Goal: Information Seeking & Learning: Find specific fact

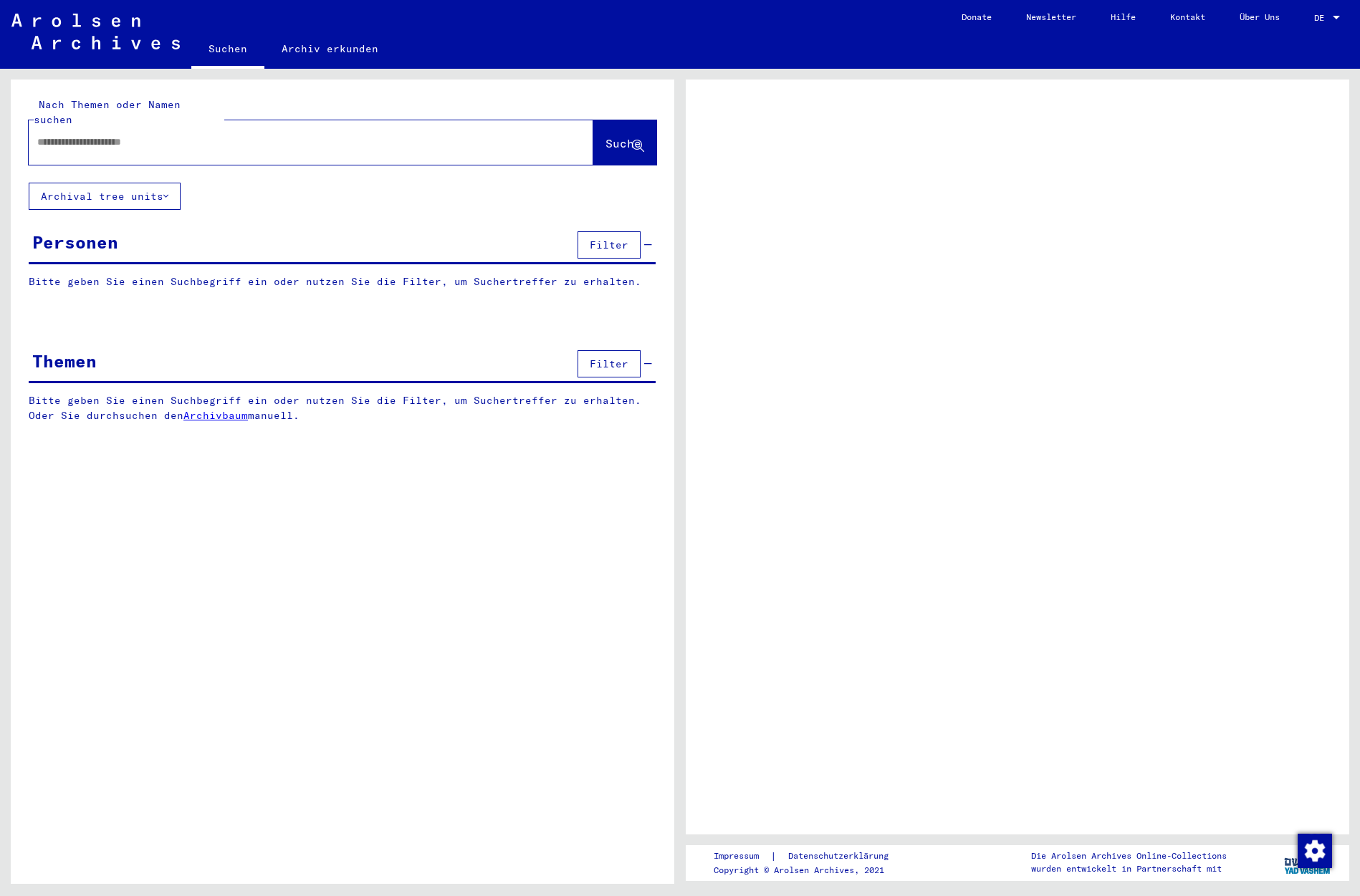
drag, startPoint x: 223, startPoint y: 140, endPoint x: 206, endPoint y: 138, distance: 17.1
click at [227, 137] on div at bounding box center [294, 143] width 530 height 33
click at [218, 135] on div at bounding box center [294, 143] width 530 height 33
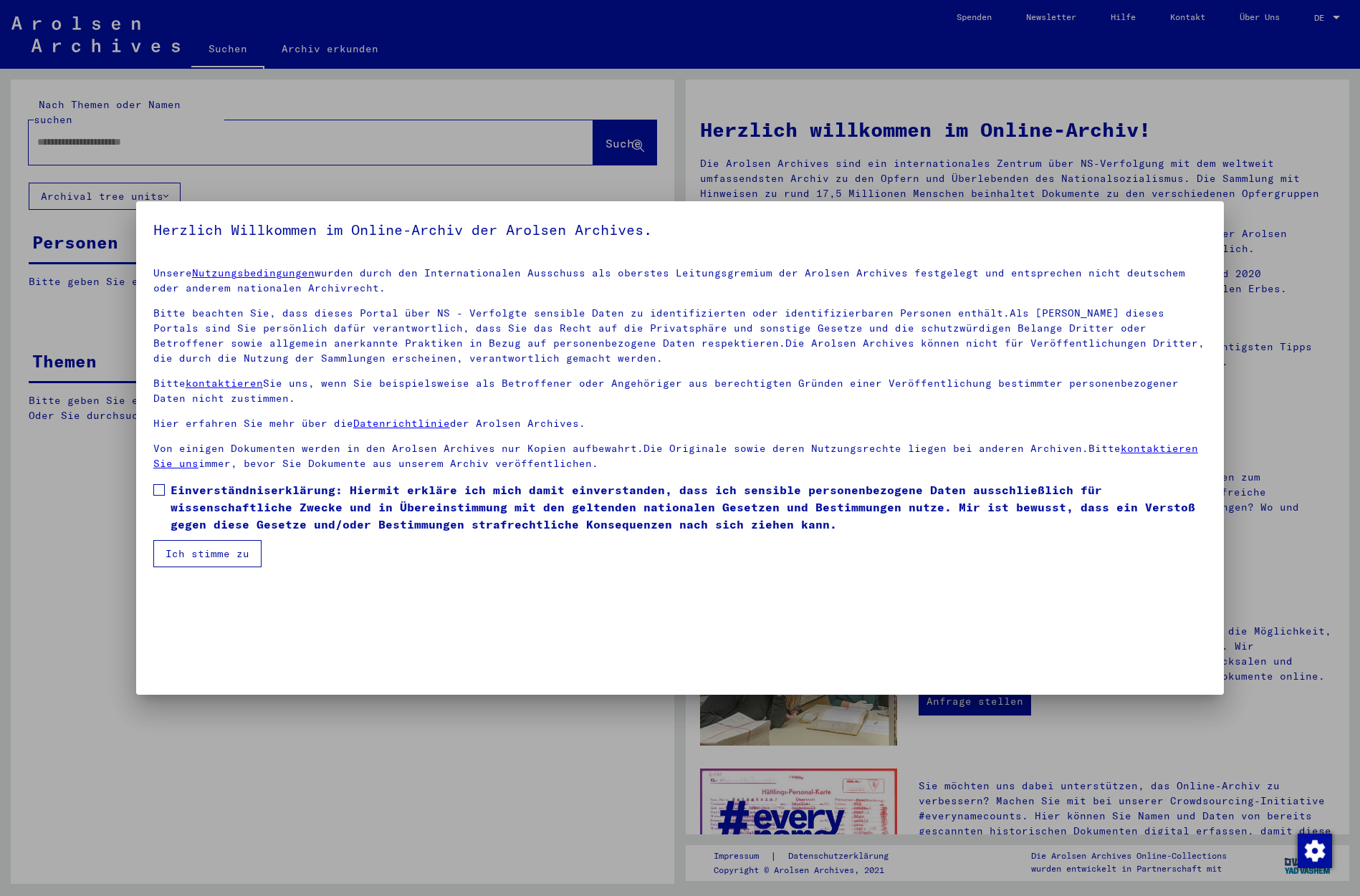
drag, startPoint x: 161, startPoint y: 487, endPoint x: 155, endPoint y: 494, distance: 9.2
click at [163, 489] on span at bounding box center [159, 490] width 12 height 12
click at [160, 492] on span at bounding box center [159, 490] width 12 height 12
click at [173, 557] on button "Ich stimme zu" at bounding box center [207, 554] width 108 height 27
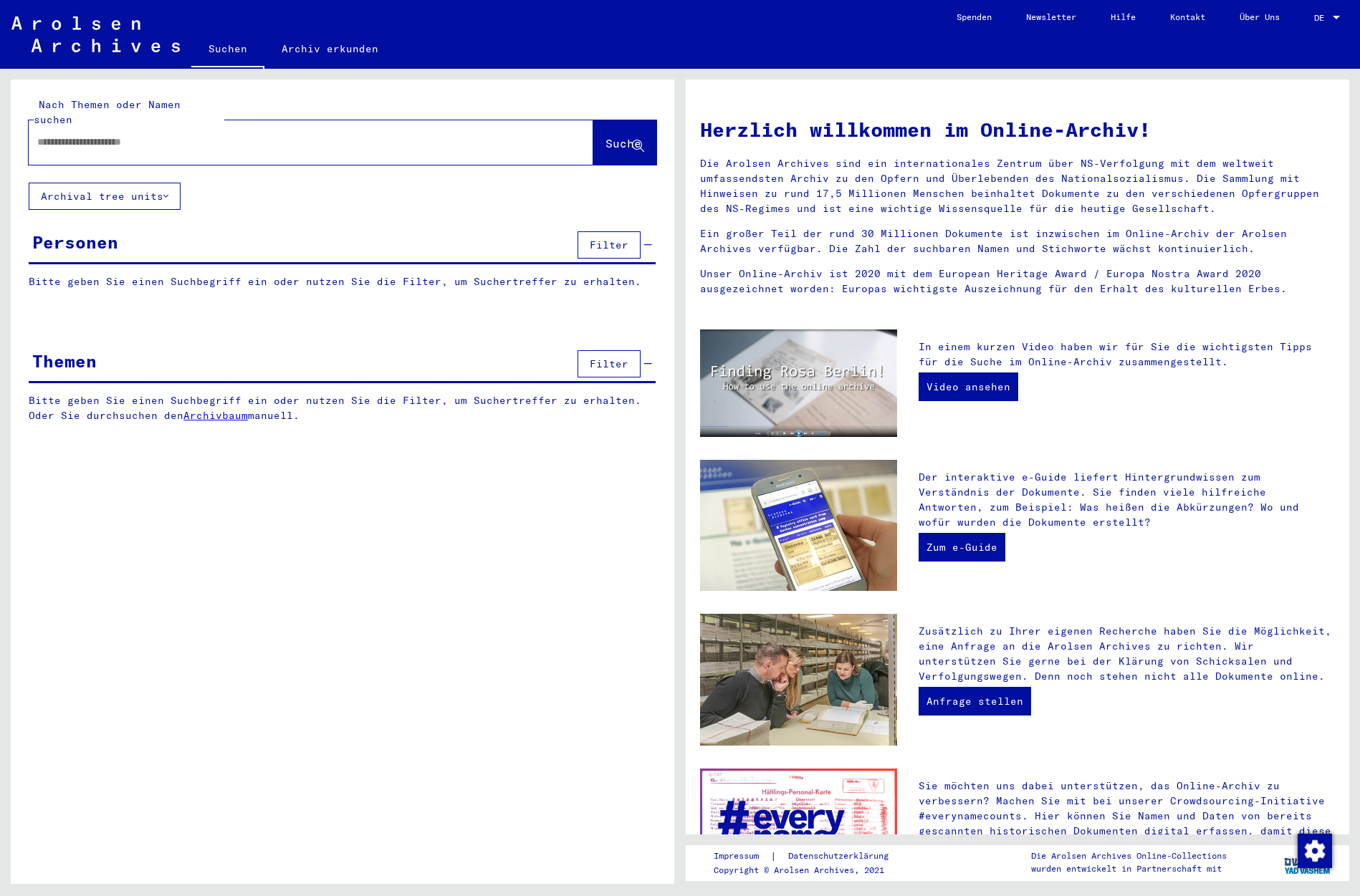
drag, startPoint x: 246, startPoint y: 130, endPoint x: 241, endPoint y: 124, distance: 7.8
click at [246, 135] on input "text" at bounding box center [294, 142] width 513 height 15
type input "**********"
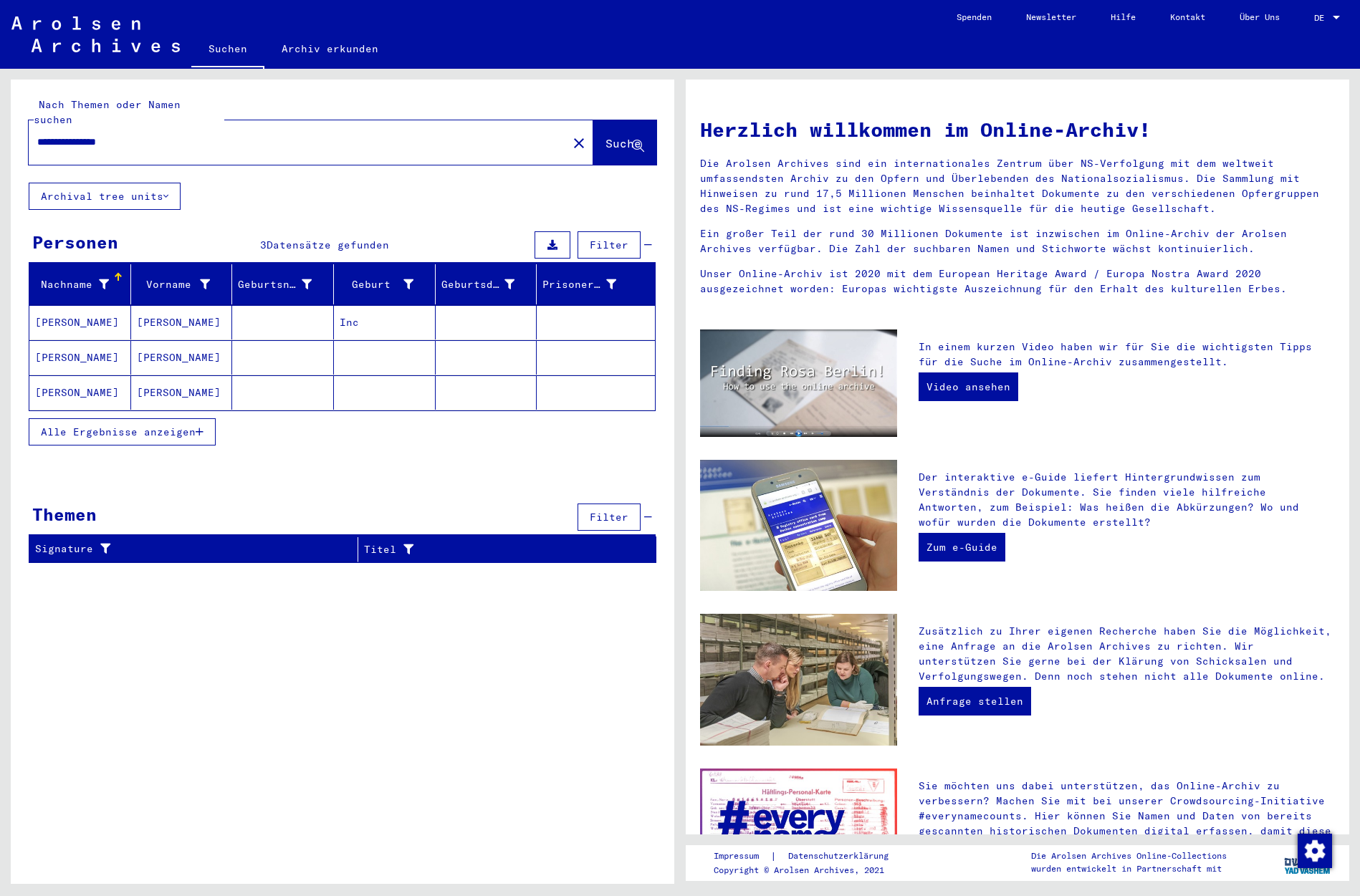
click at [86, 309] on mat-cell "[PERSON_NAME]" at bounding box center [81, 322] width 102 height 35
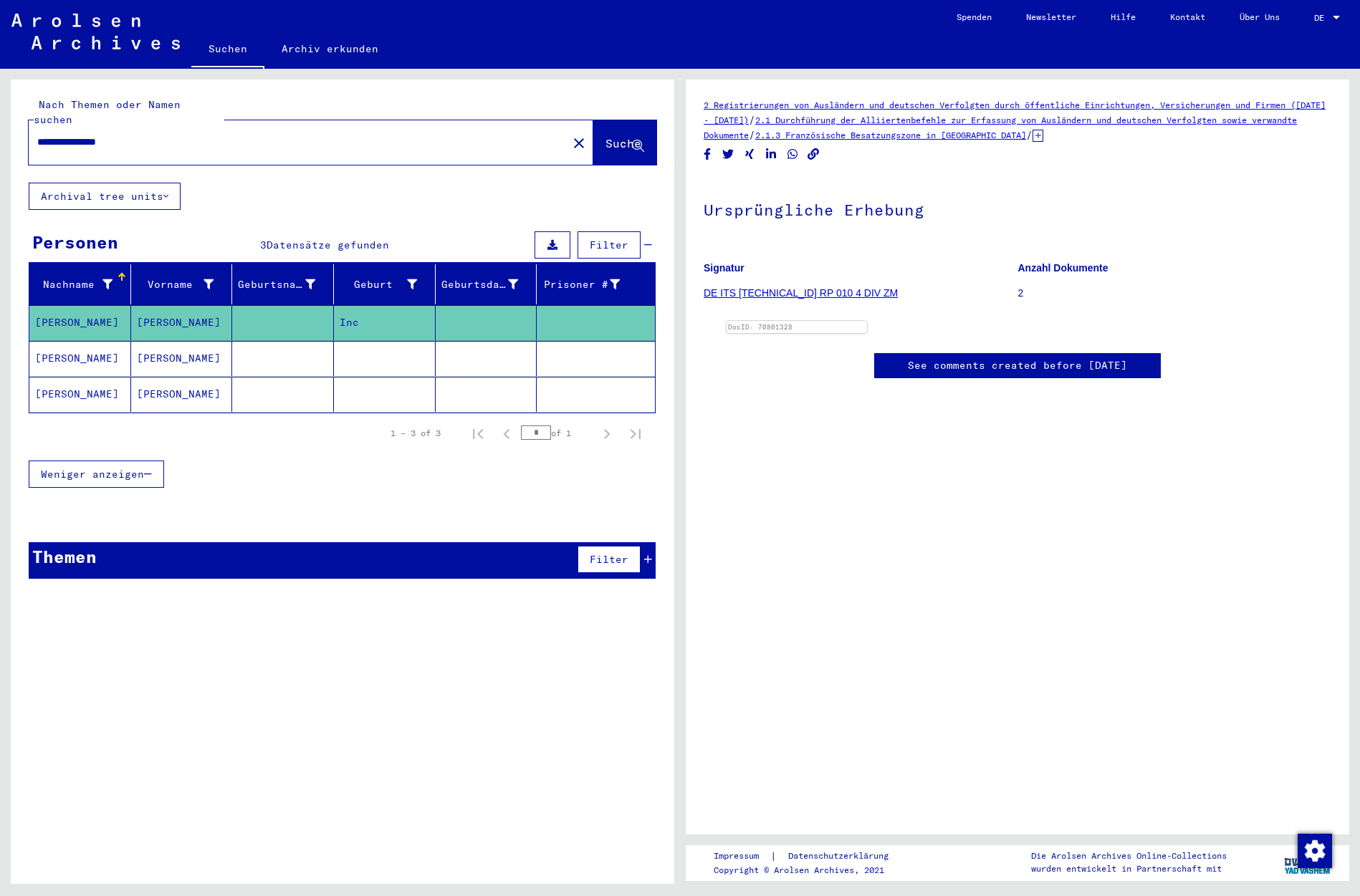
click at [175, 346] on mat-cell "[PERSON_NAME]" at bounding box center [182, 358] width 102 height 35
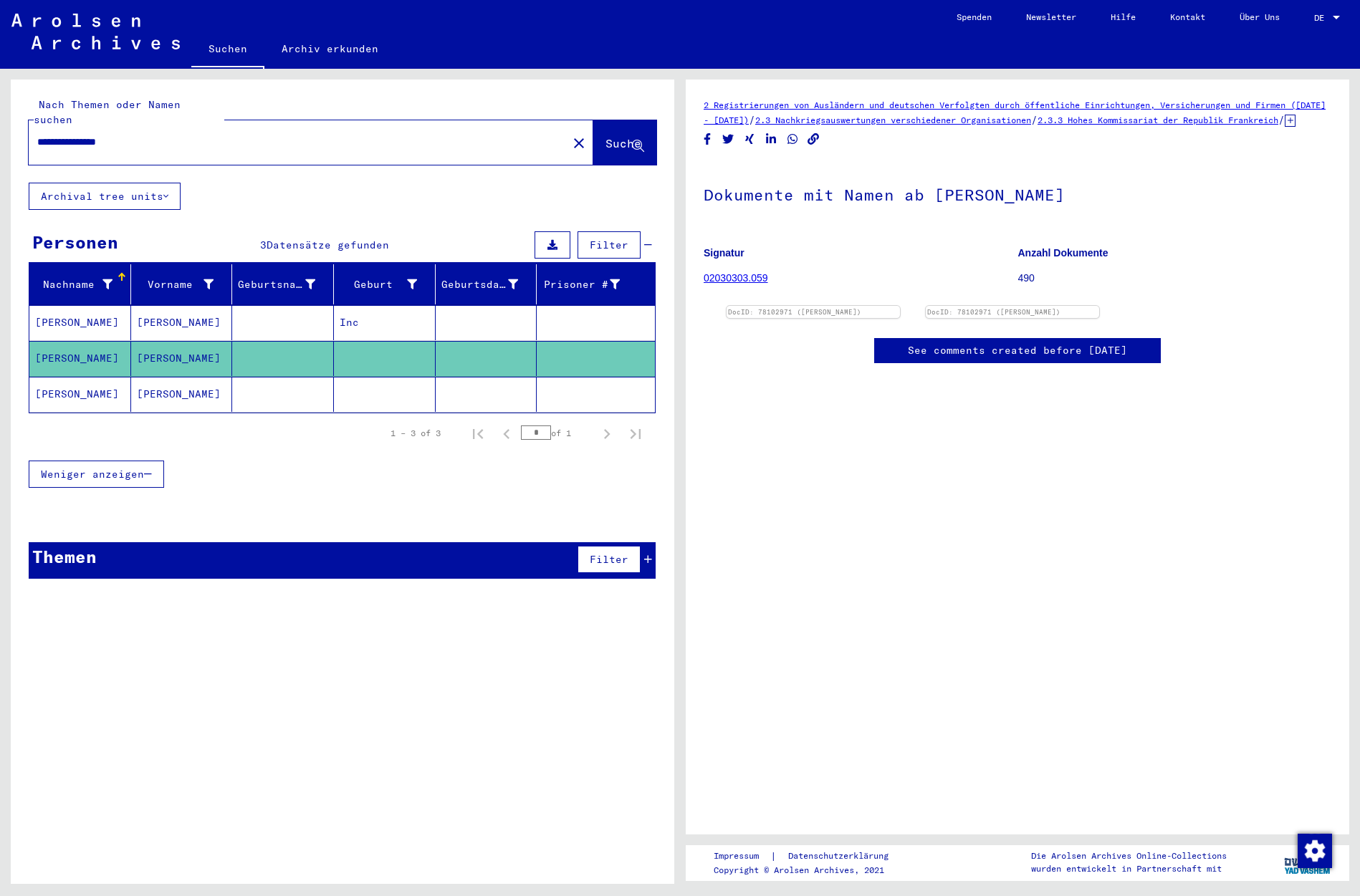
drag, startPoint x: 110, startPoint y: 381, endPoint x: 99, endPoint y: 376, distance: 12.1
click at [110, 381] on mat-cell "[PERSON_NAME]" at bounding box center [81, 394] width 102 height 35
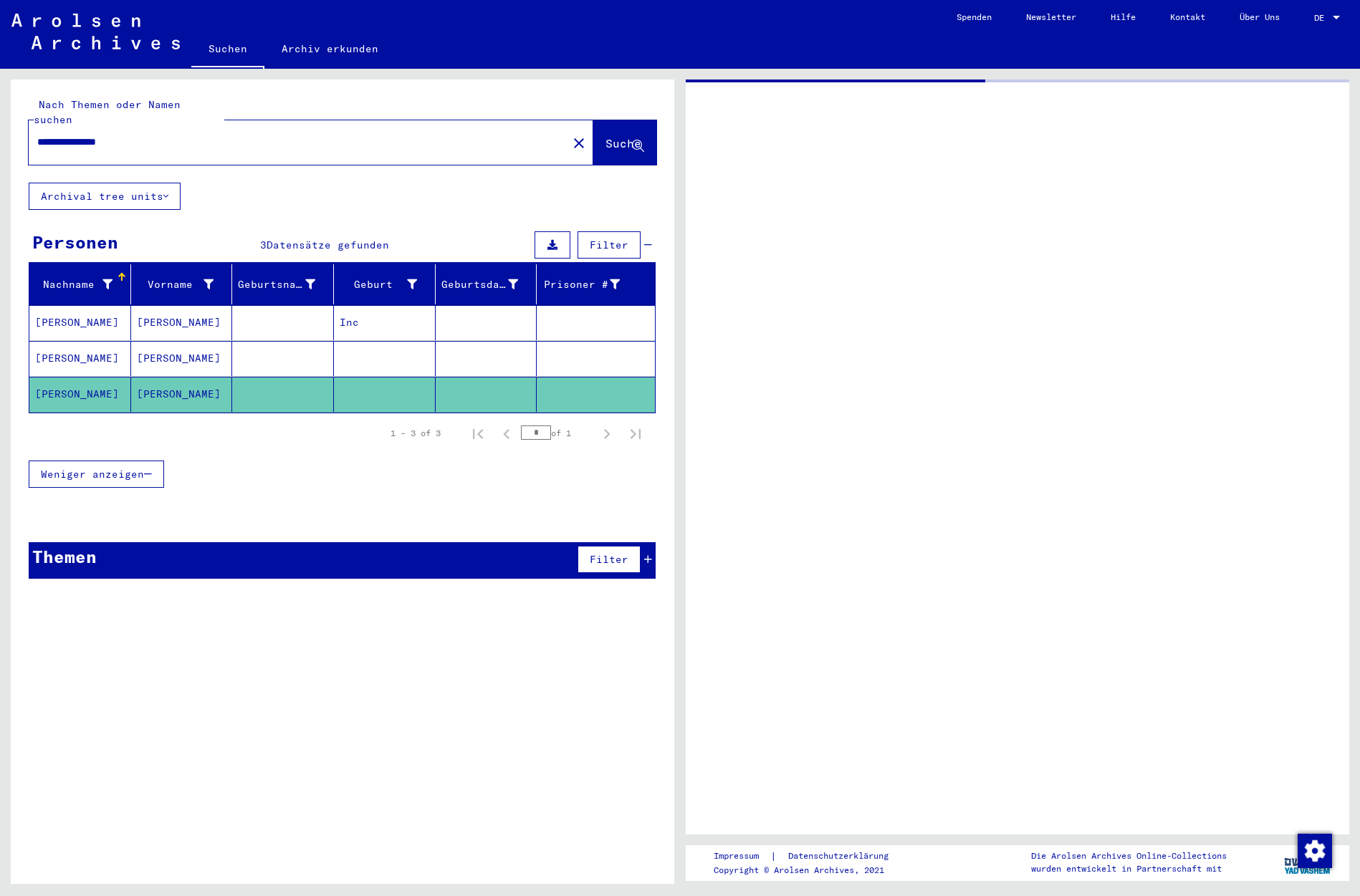
click at [128, 377] on mat-cell "[PERSON_NAME]" at bounding box center [81, 394] width 102 height 35
click at [121, 377] on mat-cell "[PERSON_NAME]" at bounding box center [81, 394] width 102 height 35
drag, startPoint x: 197, startPoint y: 345, endPoint x: 189, endPoint y: 342, distance: 8.5
click at [197, 342] on mat-cell "[PERSON_NAME]" at bounding box center [182, 358] width 102 height 35
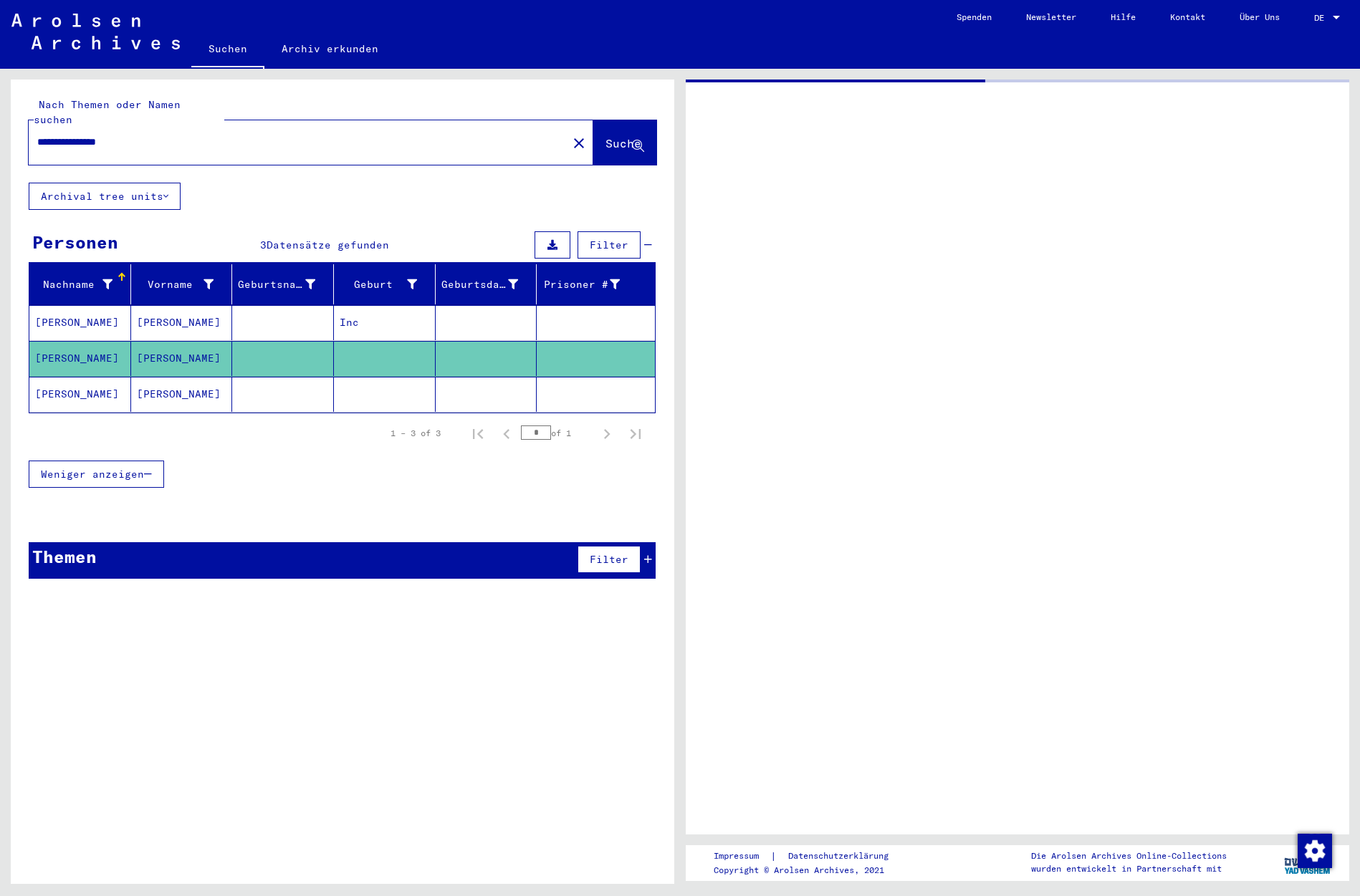
click at [200, 344] on mat-cell "[PERSON_NAME]" at bounding box center [182, 358] width 102 height 35
drag, startPoint x: 200, startPoint y: 344, endPoint x: 189, endPoint y: 346, distance: 11.2
click at [200, 344] on mat-cell "[PERSON_NAME]" at bounding box center [182, 358] width 102 height 35
click at [87, 383] on mat-cell "[PERSON_NAME]" at bounding box center [81, 394] width 102 height 35
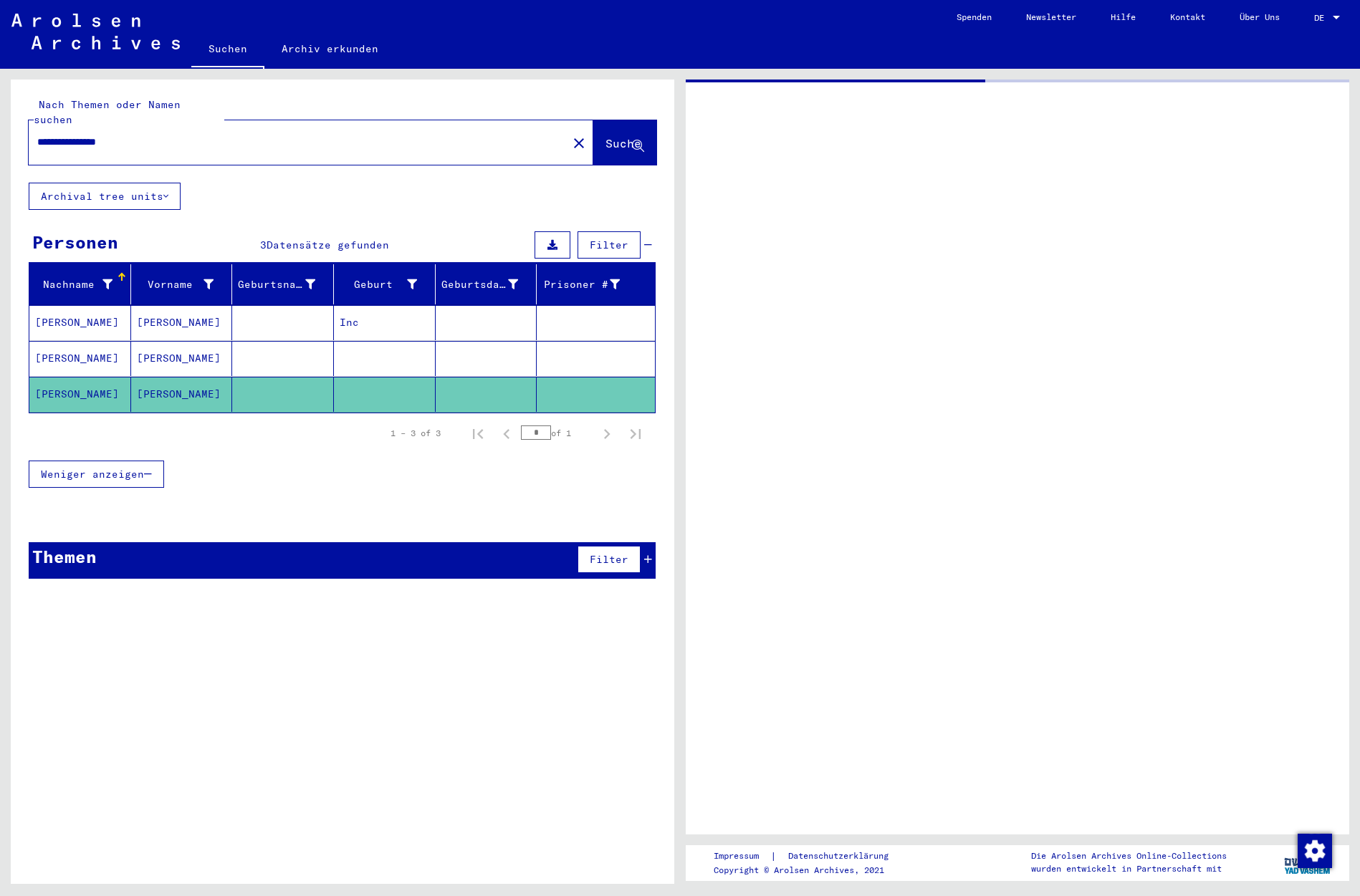
click at [87, 382] on mat-cell "[PERSON_NAME]" at bounding box center [81, 394] width 102 height 35
drag, startPoint x: 87, startPoint y: 382, endPoint x: 94, endPoint y: 356, distance: 26.9
click at [87, 382] on mat-cell "[PERSON_NAME]" at bounding box center [81, 394] width 102 height 35
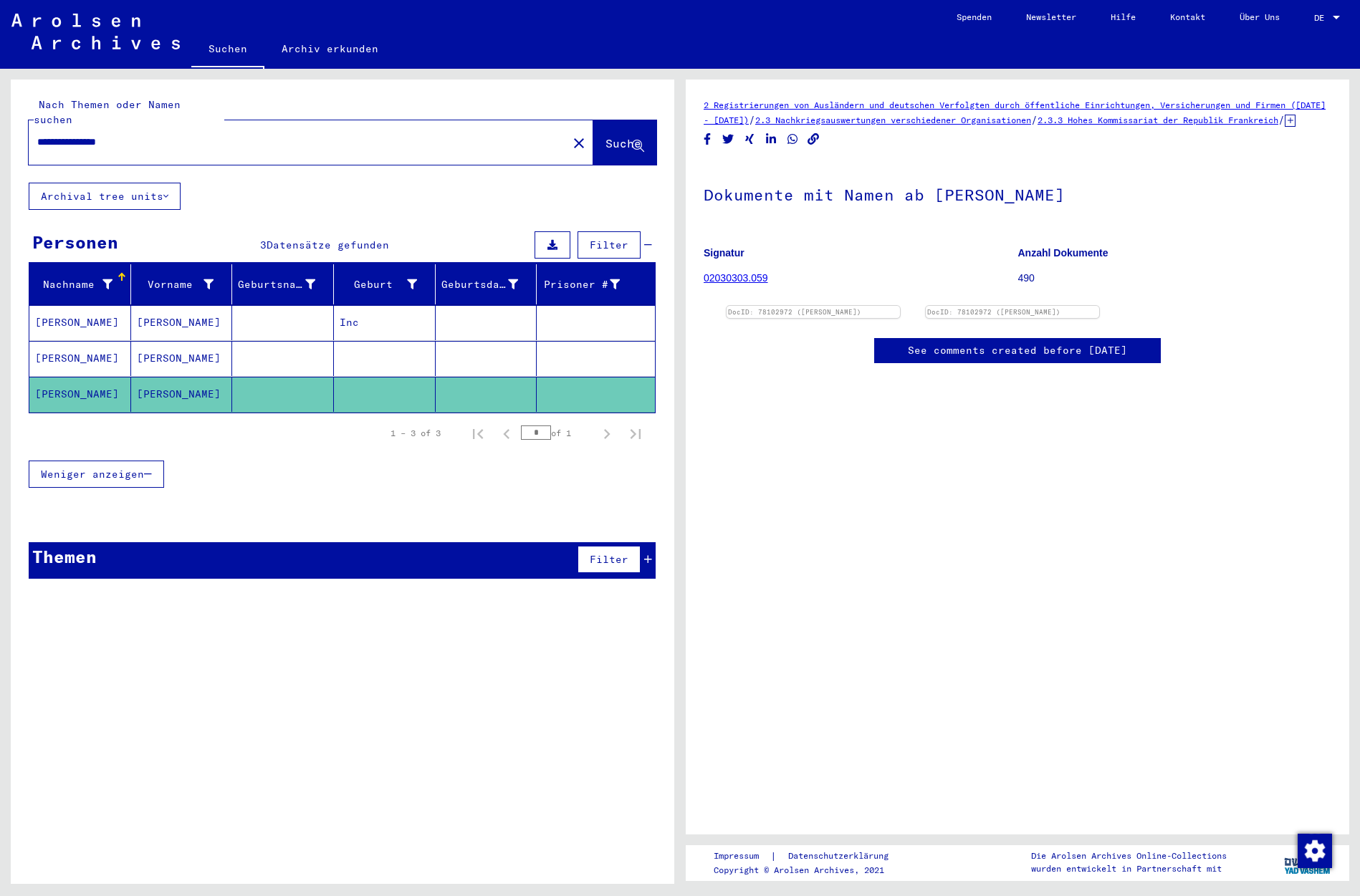
click at [118, 344] on mat-cell "[PERSON_NAME]" at bounding box center [81, 358] width 102 height 35
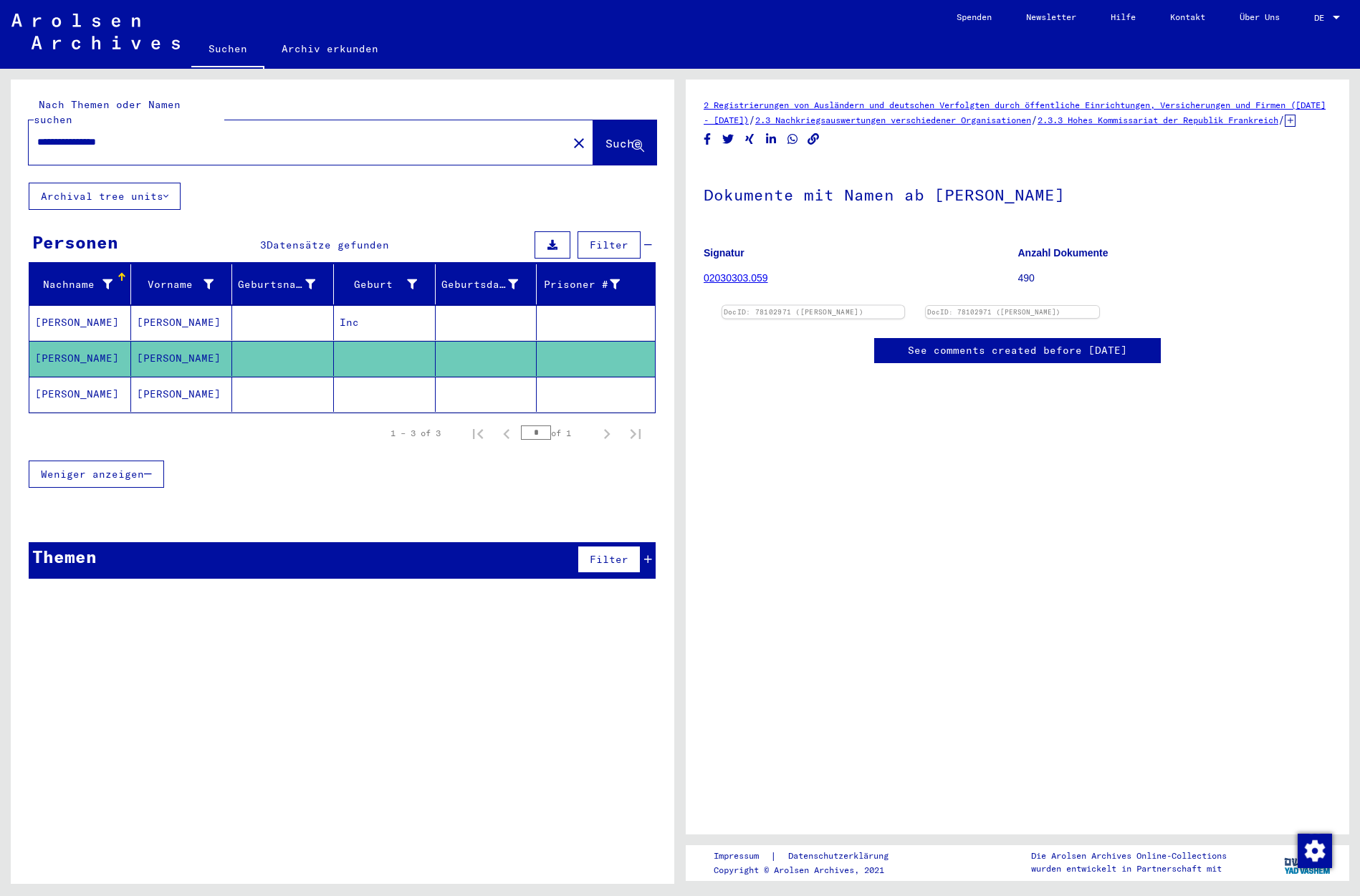
click at [839, 306] on img at bounding box center [813, 306] width 182 height 0
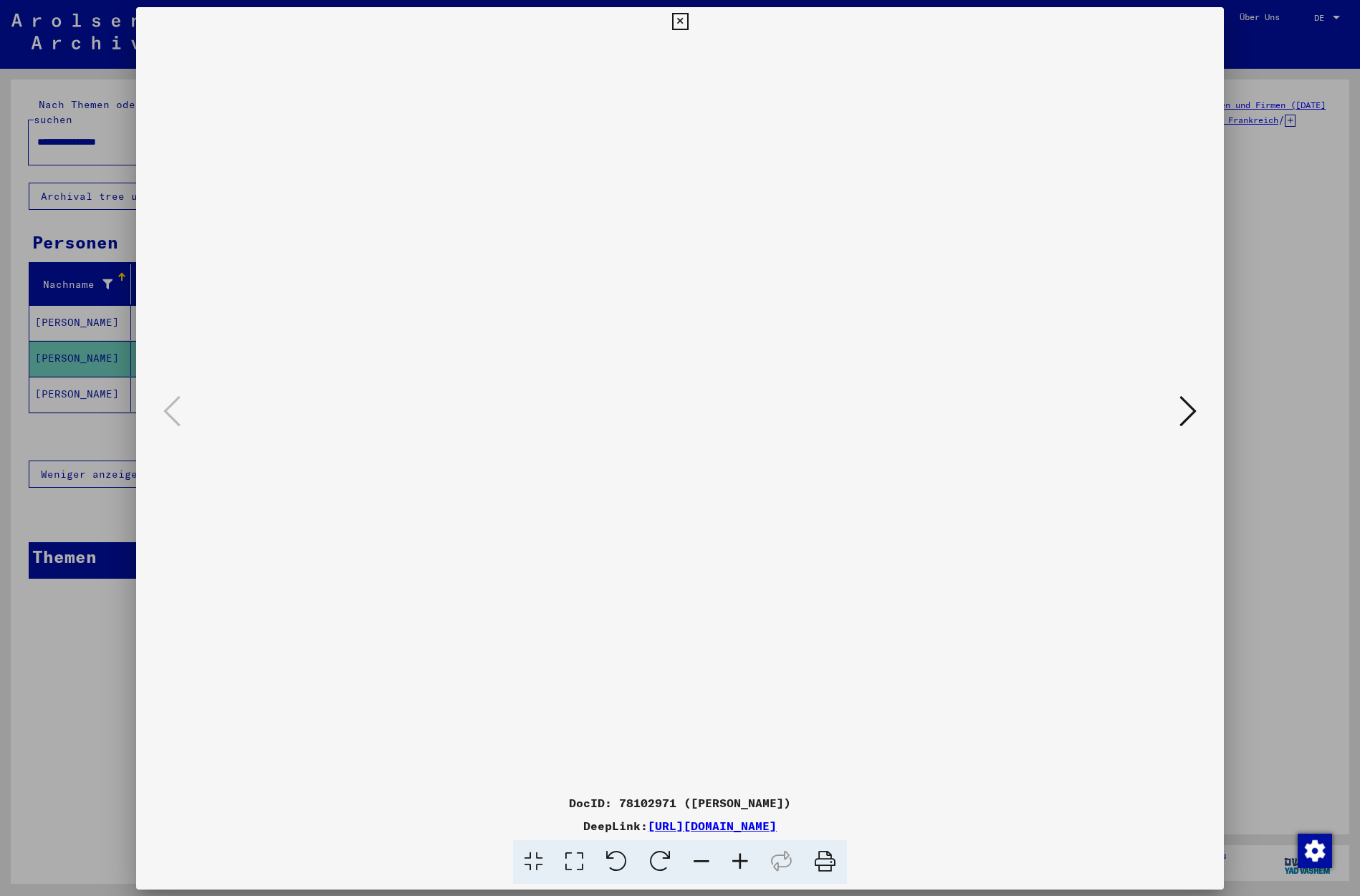
drag, startPoint x: 839, startPoint y: 518, endPoint x: 819, endPoint y: 523, distance: 20.6
click at [839, 518] on img at bounding box center [680, 412] width 990 height 753
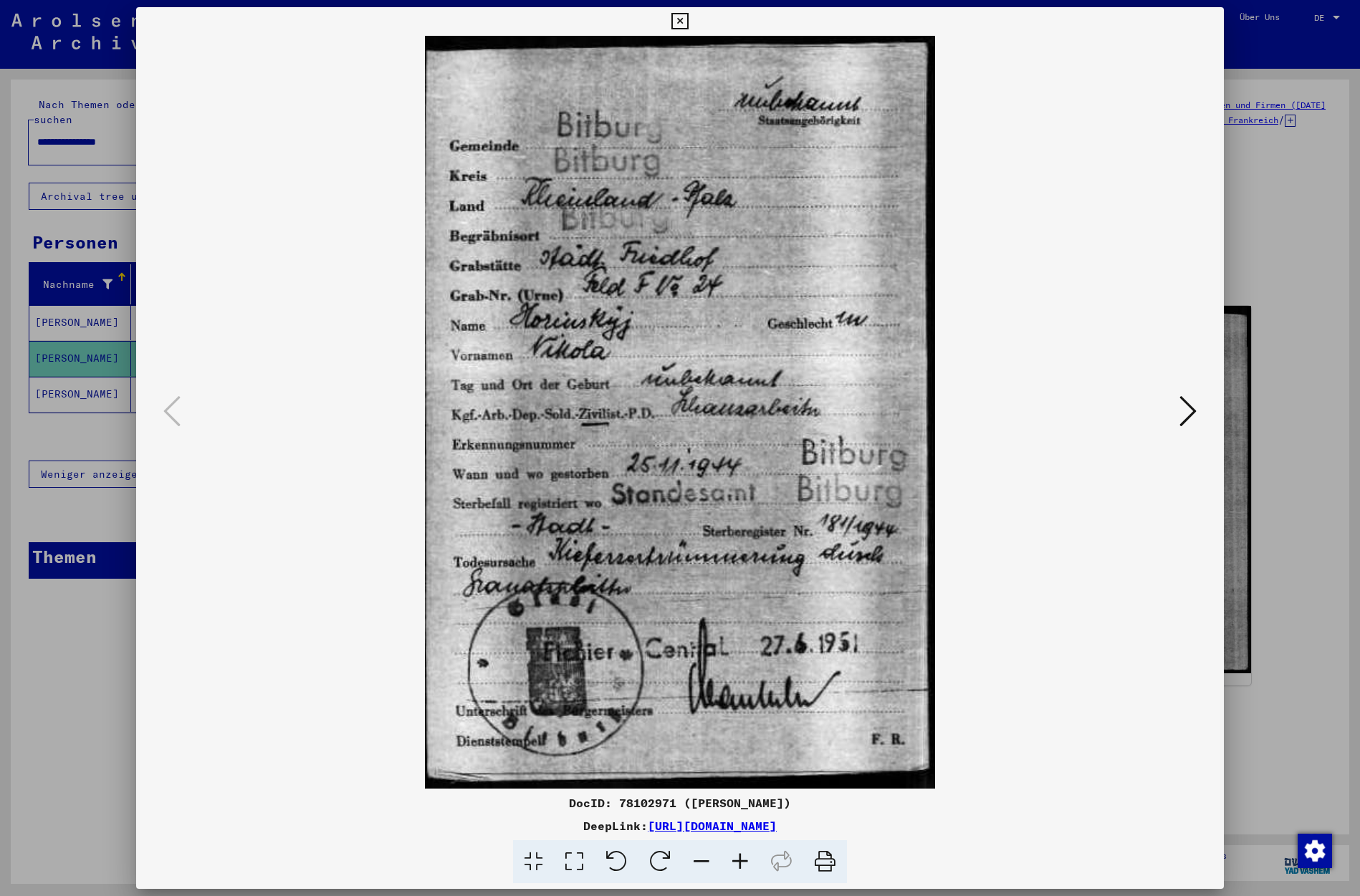
drag, startPoint x: 552, startPoint y: 798, endPoint x: 997, endPoint y: 830, distance: 446.1
click at [999, 831] on div "DocID: 78102971 ([PERSON_NAME]) DeepLink: [URL][DOMAIN_NAME]" at bounding box center [680, 839] width 1088 height 89
copy div "DocID: 78102971 ([PERSON_NAME]) DeepLink: [URL][DOMAIN_NAME]"
drag, startPoint x: 1213, startPoint y: 18, endPoint x: 1197, endPoint y: 15, distance: 16.3
click at [688, 20] on icon at bounding box center [680, 21] width 16 height 17
